Goal: Information Seeking & Learning: Learn about a topic

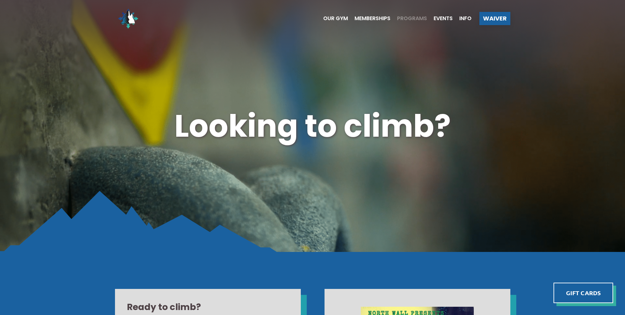
click at [409, 17] on span "Programs" at bounding box center [412, 18] width 30 height 5
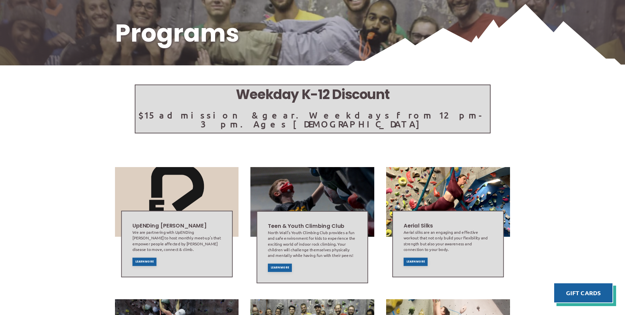
scroll to position [132, 0]
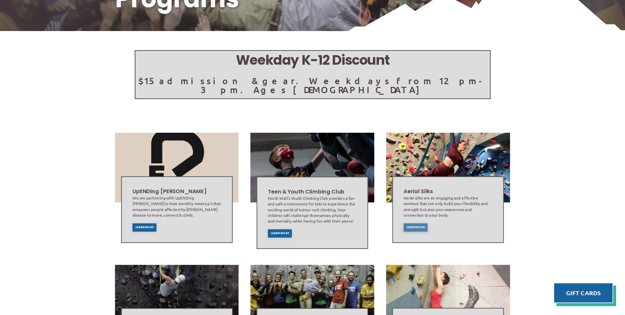
click at [409, 223] on div "Learn More" at bounding box center [416, 227] width 24 height 8
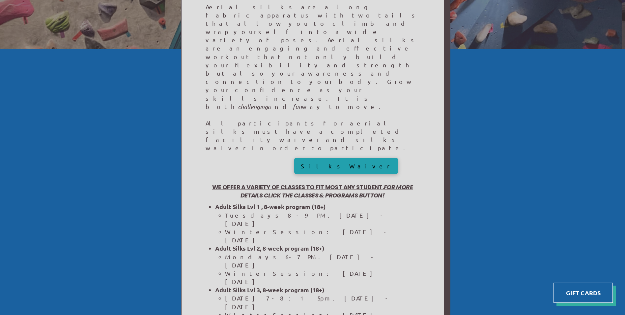
scroll to position [264, 0]
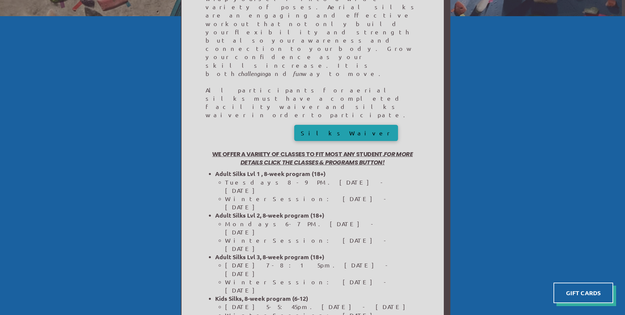
scroll to position [429, 0]
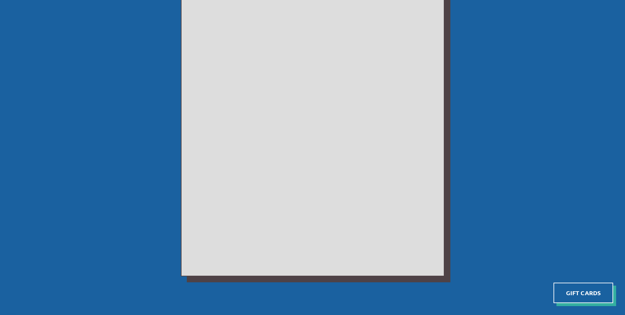
scroll to position [383, 0]
